Goal: Transaction & Acquisition: Purchase product/service

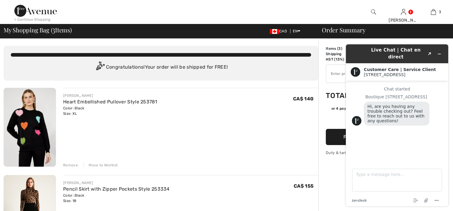
click at [383, 137] on div "Chat started Boutique 1ère Avenue Hi, are you having any trouble checking out? …" at bounding box center [397, 120] width 90 height 66
click at [442, 51] on button "Minimize widget" at bounding box center [440, 54] width 10 height 8
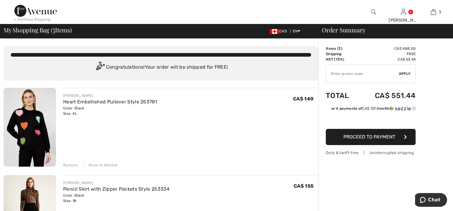
click at [371, 136] on span "Proceed to Payment" at bounding box center [370, 137] width 52 height 6
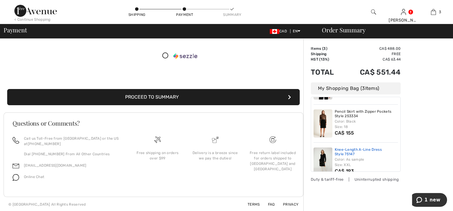
scroll to position [42, 0]
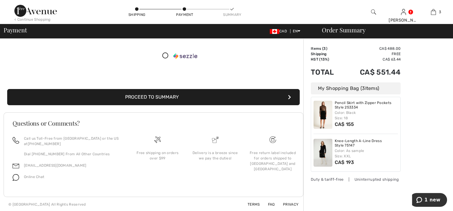
click at [167, 98] on button "Proceed to Summary" at bounding box center [153, 97] width 293 height 16
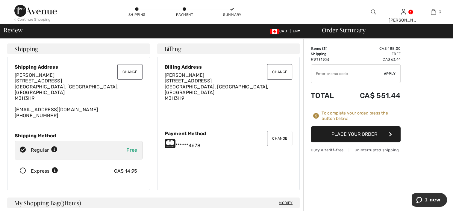
click at [354, 134] on button "Place Your Order" at bounding box center [356, 134] width 90 height 16
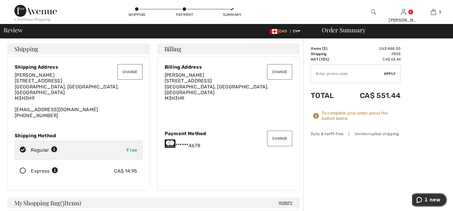
click at [433, 199] on span "1 new" at bounding box center [433, 199] width 16 height 5
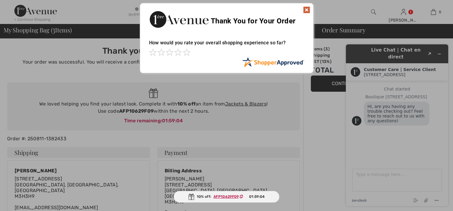
click at [308, 9] on img at bounding box center [306, 9] width 7 height 7
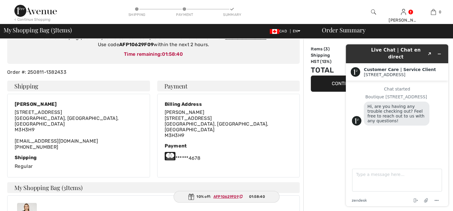
scroll to position [60, 0]
